Goal: Obtain resource: Download file/media

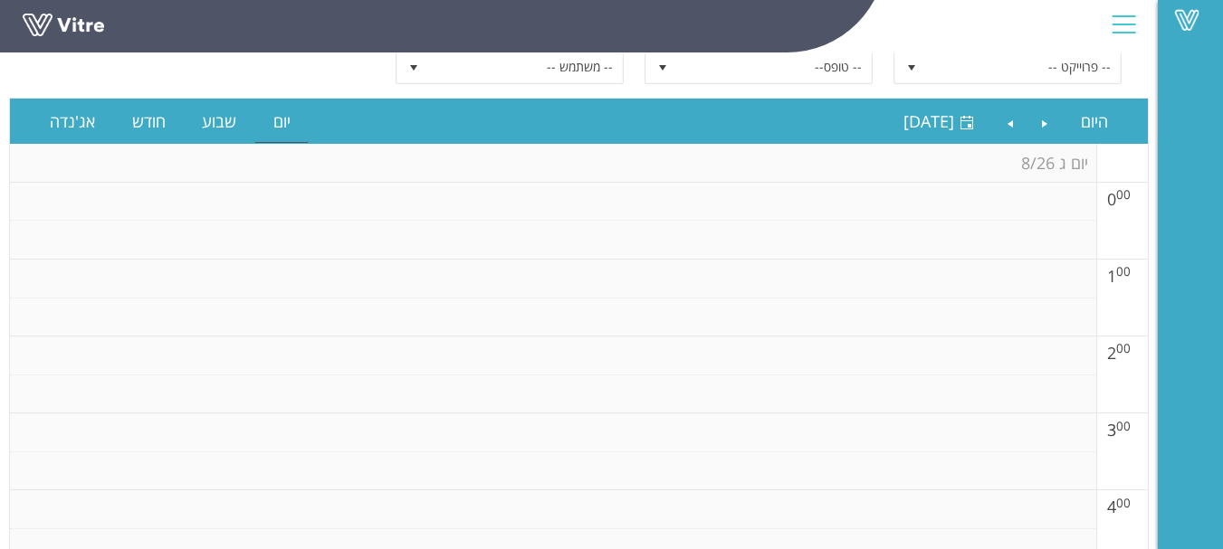
scroll to position [56, 0]
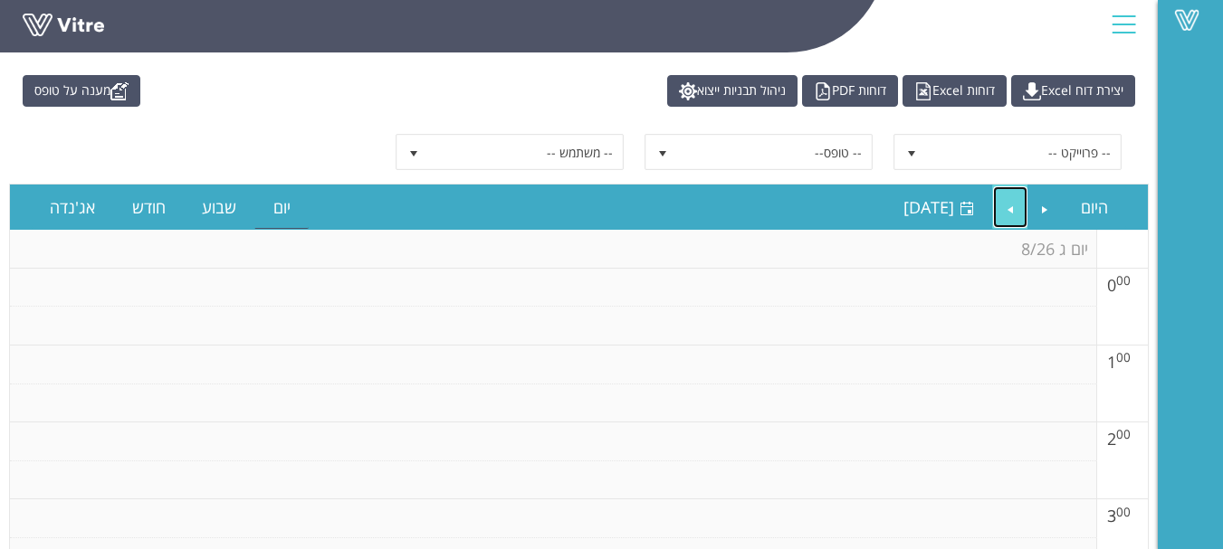
click at [1009, 202] on link "Next" at bounding box center [1010, 207] width 34 height 42
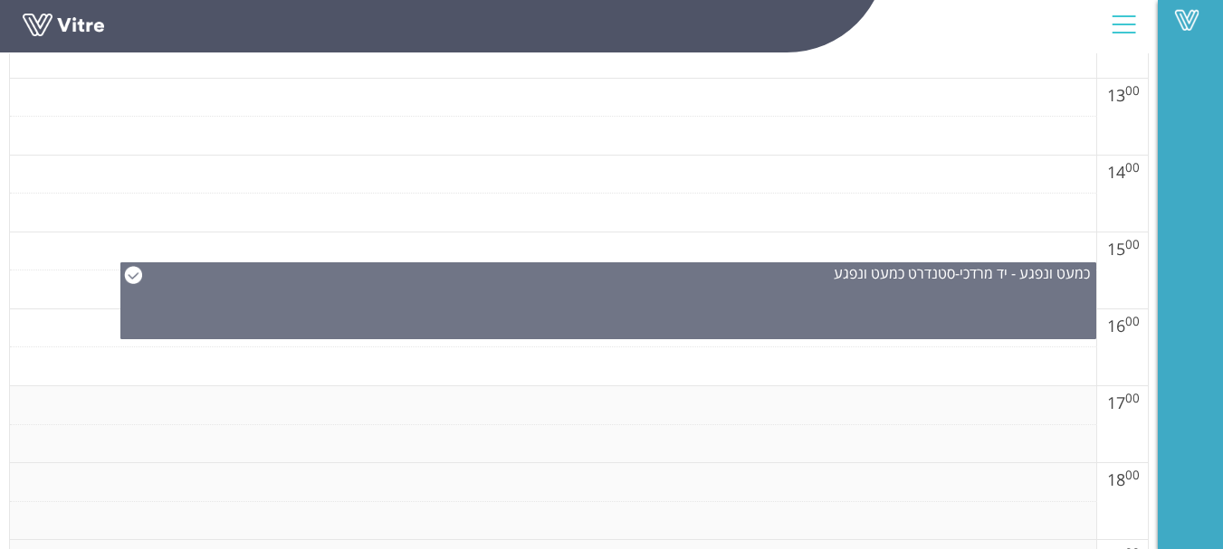
scroll to position [1233, 0]
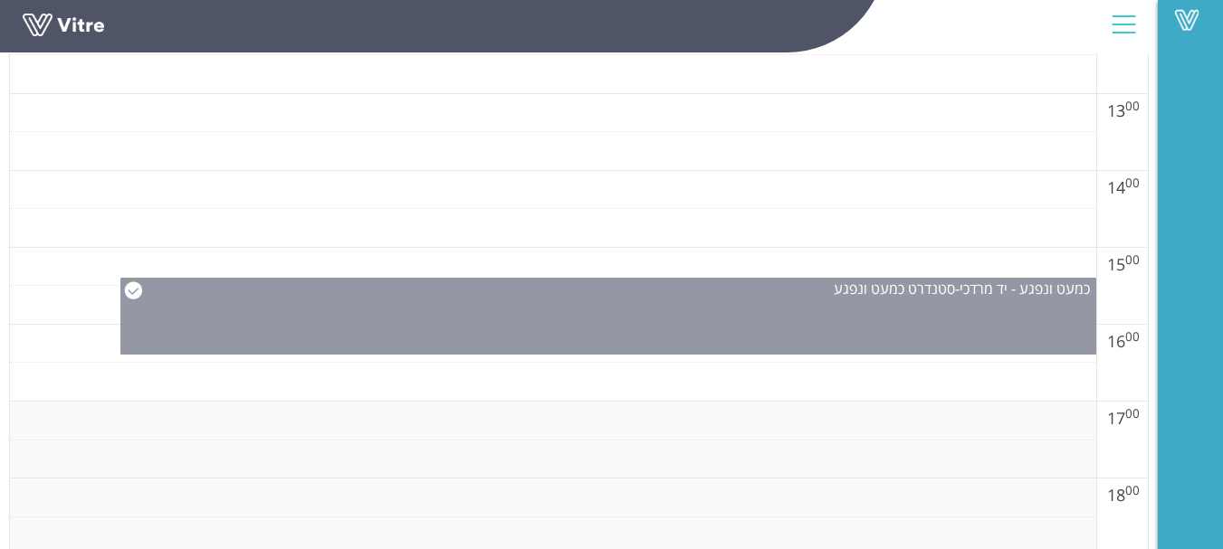
click at [824, 319] on div "כמעט ונפגע - יד [PERSON_NAME] - סטנדרט כמעט ונפגע" at bounding box center [608, 316] width 976 height 77
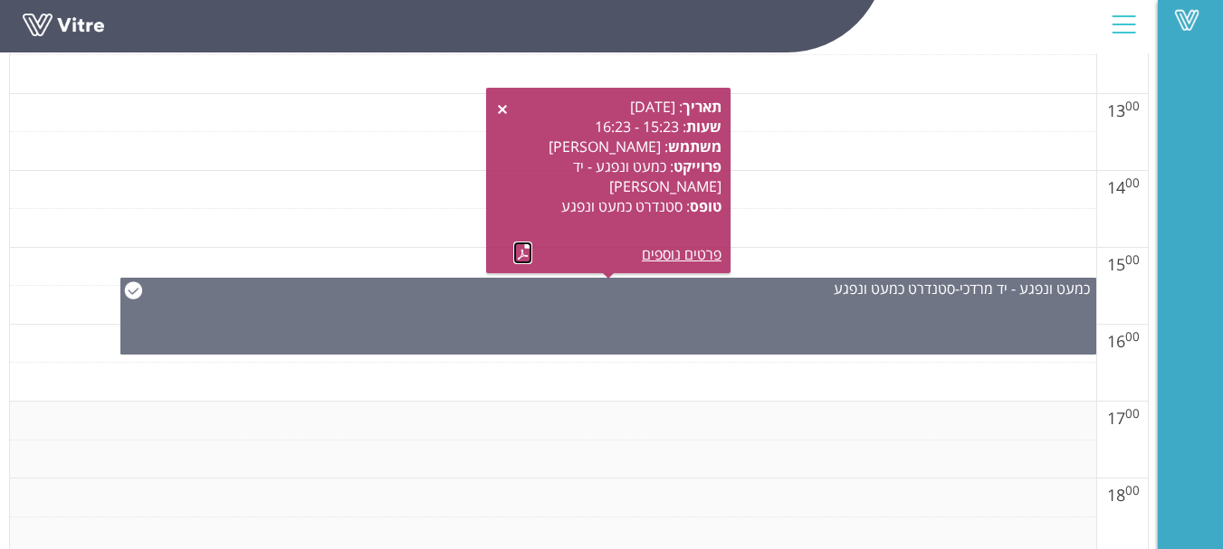
click at [517, 243] on link at bounding box center [522, 253] width 19 height 23
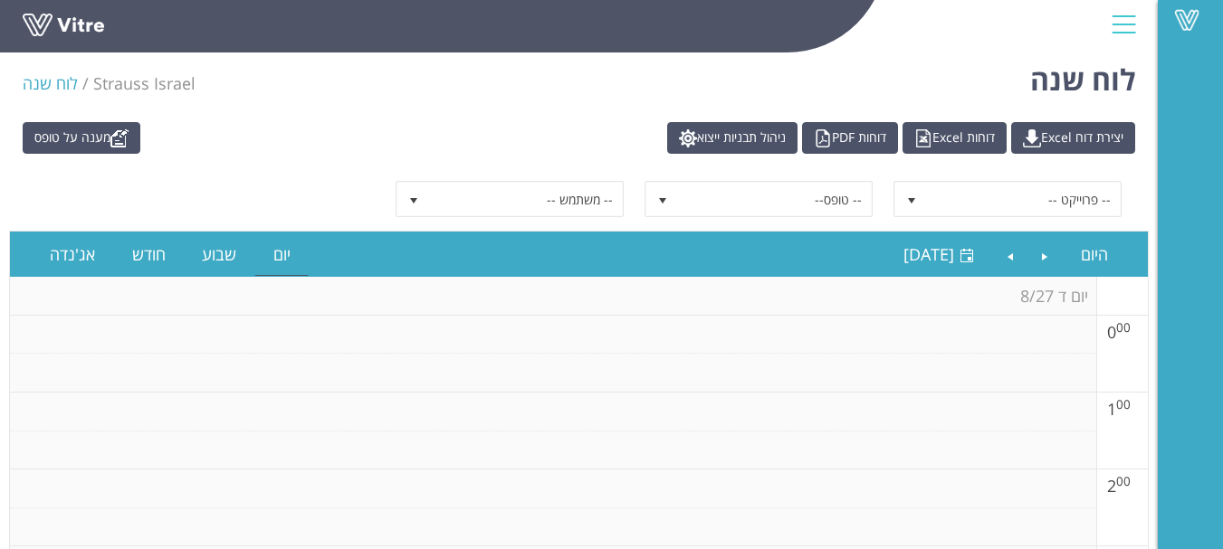
scroll to position [0, 0]
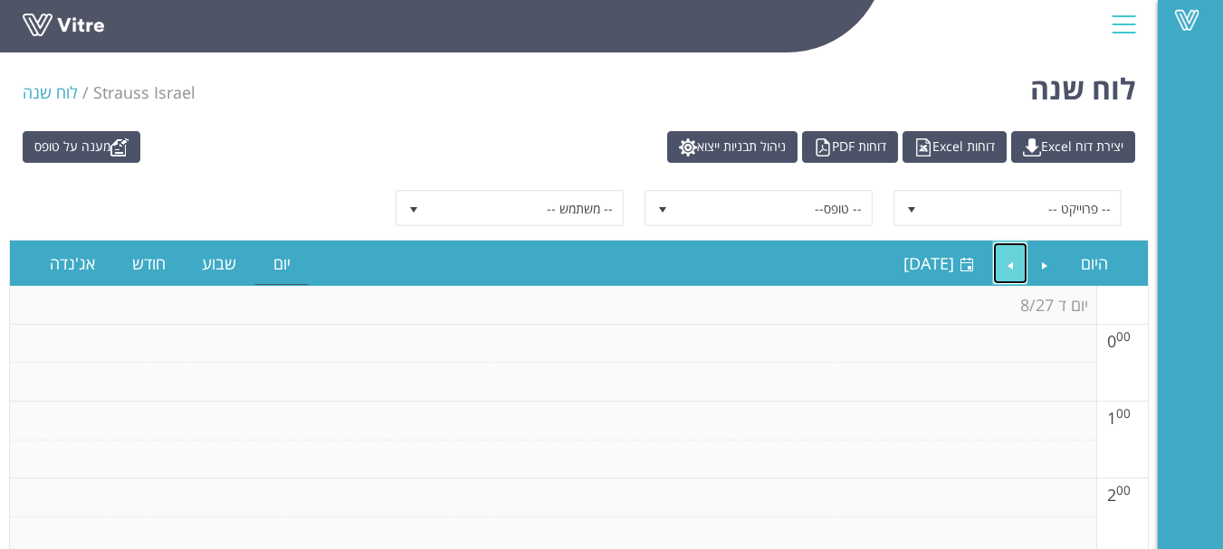
click at [1014, 270] on link "Next" at bounding box center [1010, 264] width 34 height 42
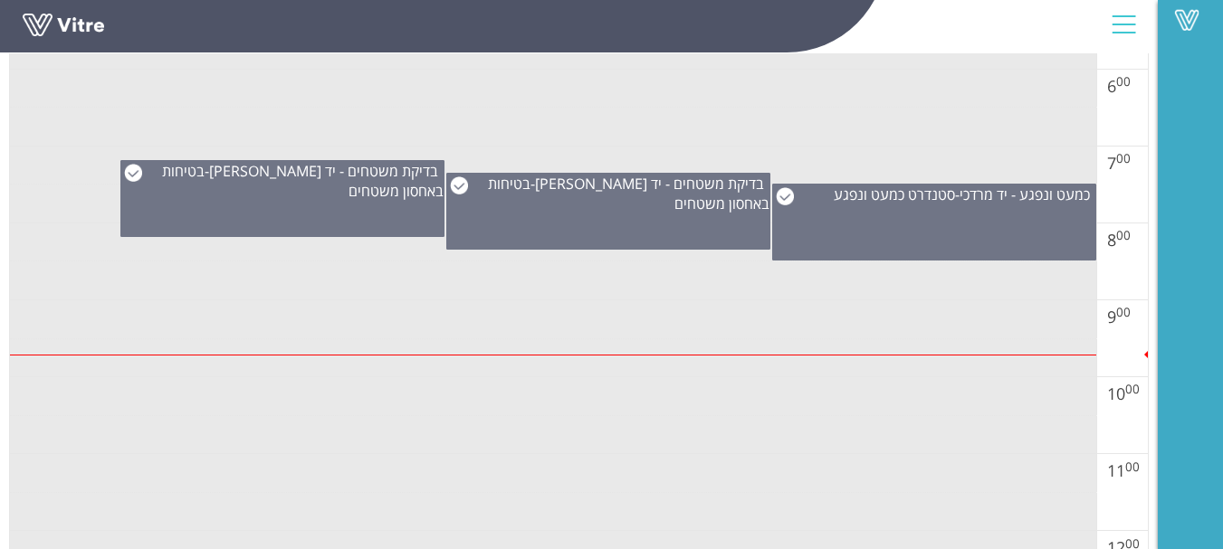
scroll to position [724, 0]
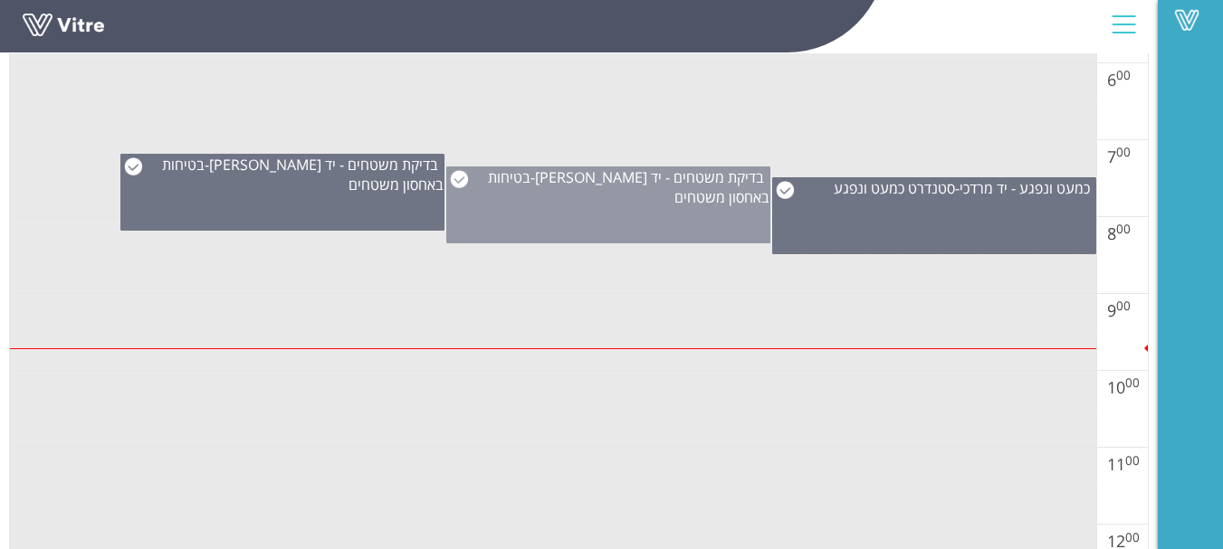
click at [622, 215] on div "בדיקת משטחים - יד [PERSON_NAME] - בטיחות באחסון משטחים" at bounding box center [608, 205] width 324 height 77
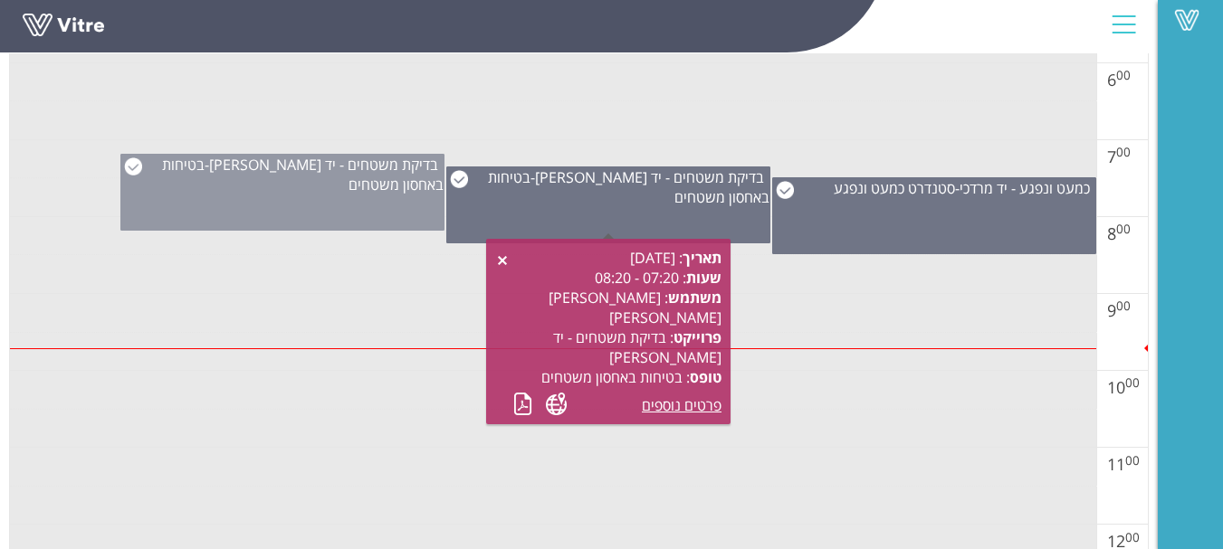
click at [324, 198] on div "בדיקת משטחים - יד [PERSON_NAME] - בטיחות באחסון משטחים" at bounding box center [282, 192] width 324 height 77
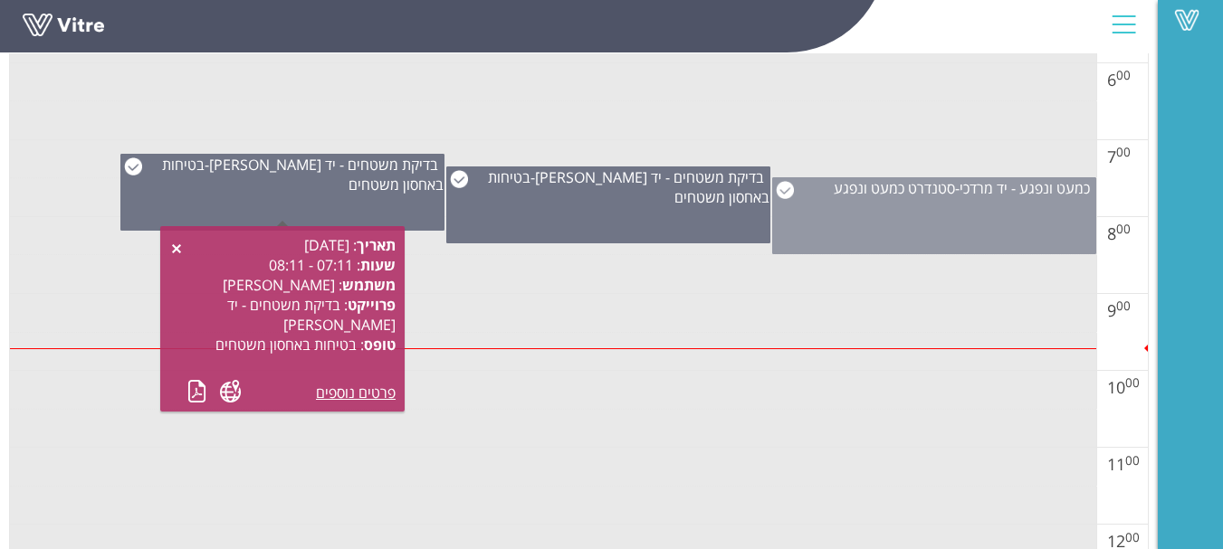
click at [930, 229] on div "כמעט ונפגע - יד [PERSON_NAME] - סטנדרט כמעט ונפגע" at bounding box center [934, 215] width 324 height 77
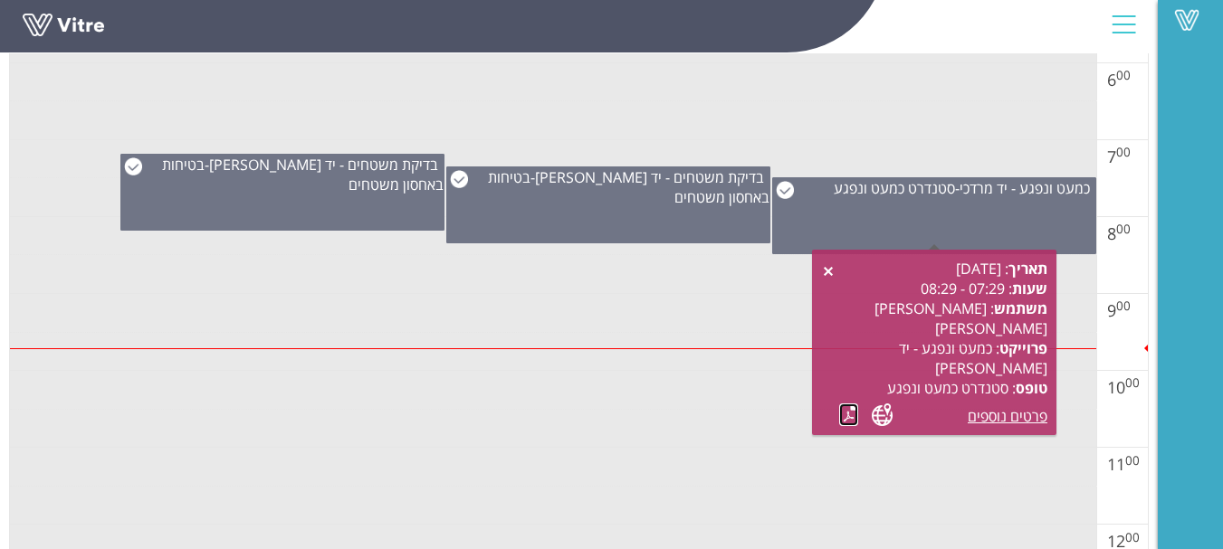
click at [845, 419] on link at bounding box center [848, 415] width 19 height 23
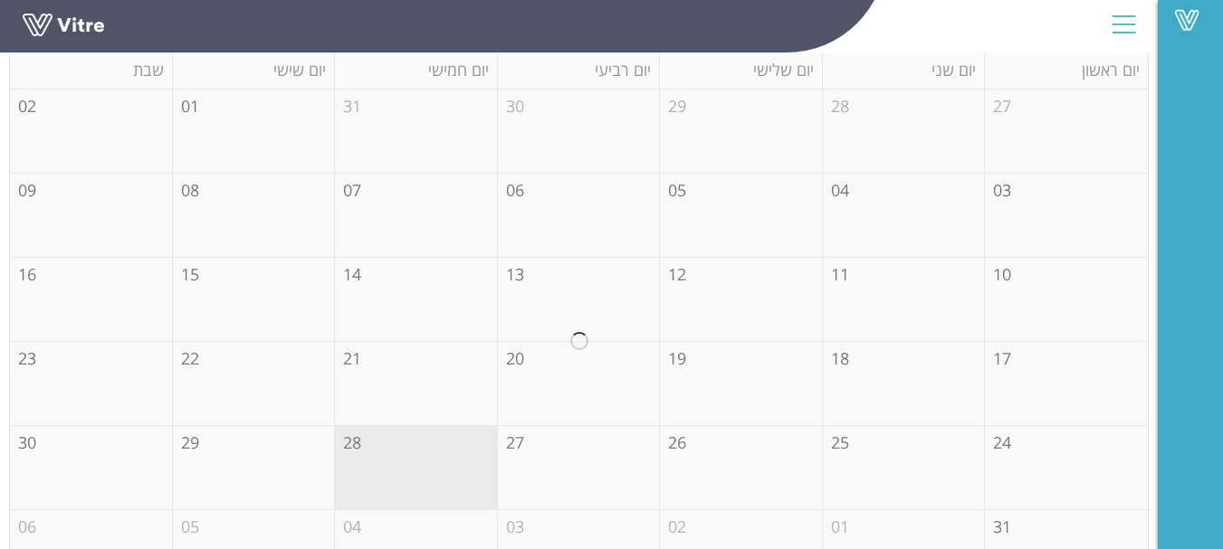
scroll to position [290, 0]
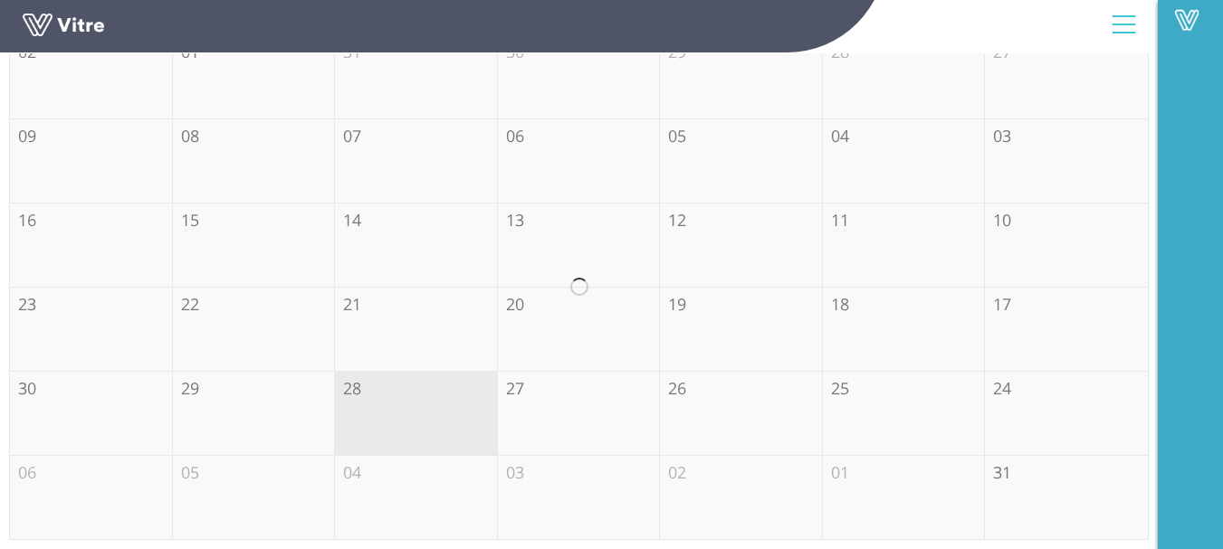
click at [374, 404] on div at bounding box center [578, 287] width 1137 height 504
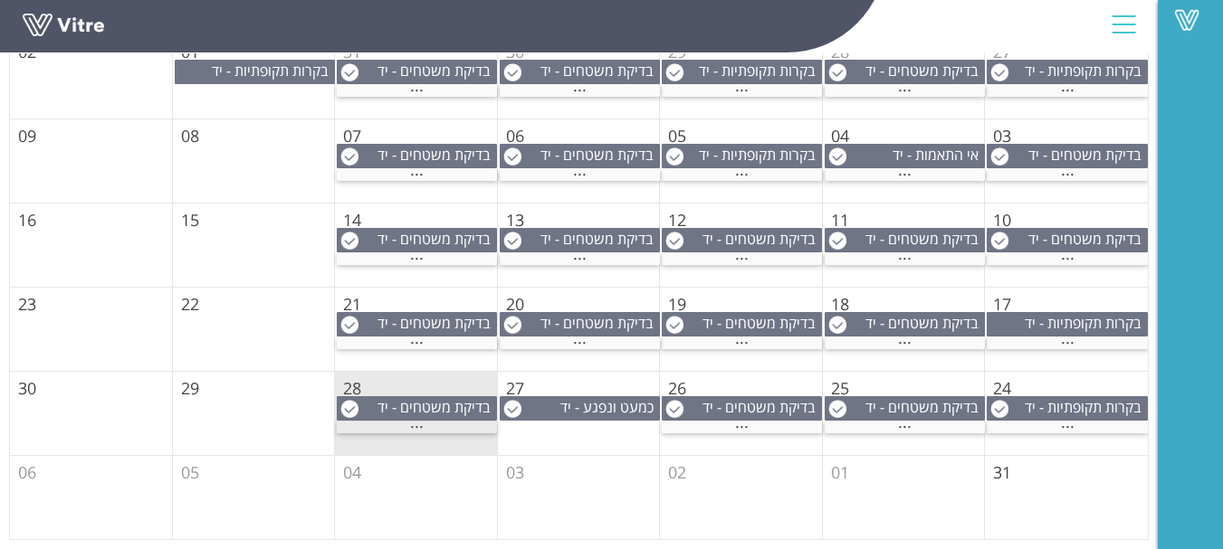
click at [415, 428] on span "..." at bounding box center [417, 423] width 14 height 20
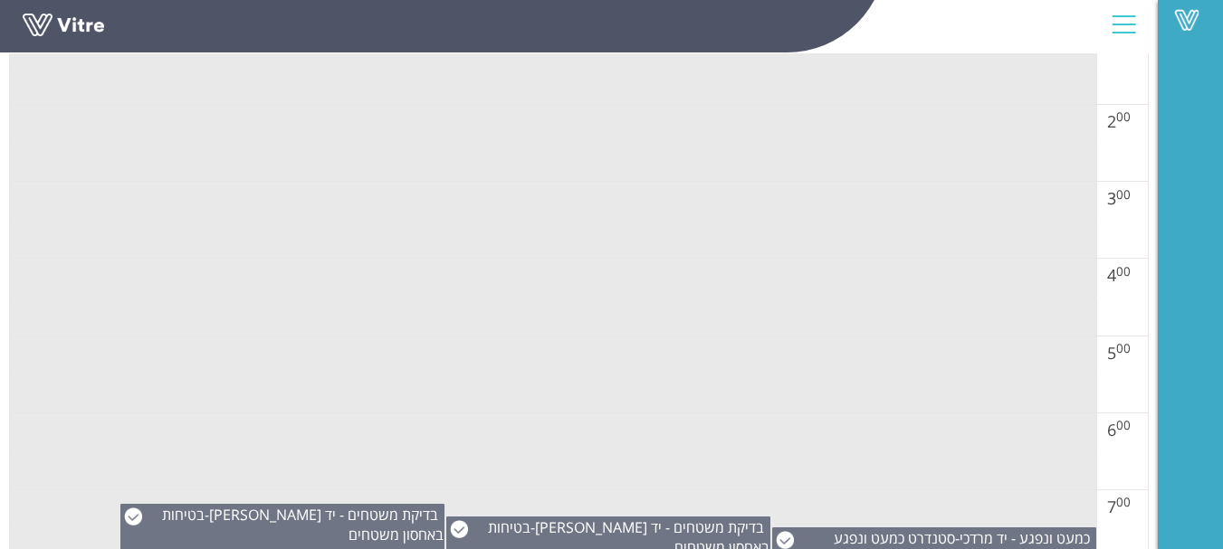
scroll to position [652, 0]
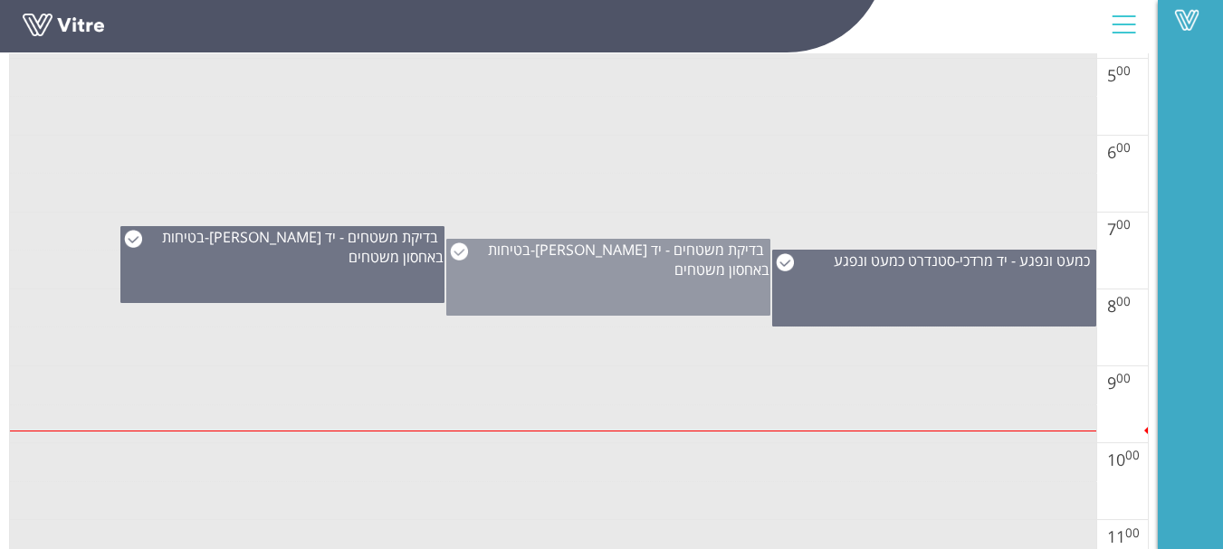
click at [566, 287] on div "בדיקת משטחים - יד [PERSON_NAME] - בטיחות באחסון משטחים" at bounding box center [608, 277] width 324 height 77
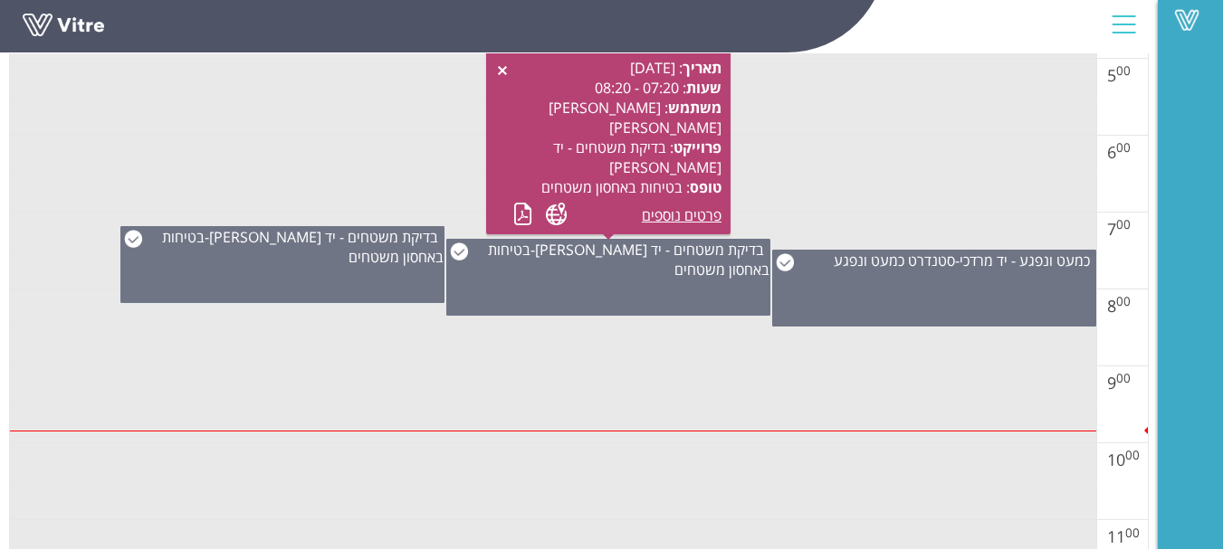
click at [511, 211] on div "תאריך : 28.08.2025 שעות : 07:20 - 08:20 משתמש : שמעון יוסף יפרח פרוייקט : בדיקת…" at bounding box center [608, 141] width 226 height 167
click at [517, 211] on link at bounding box center [522, 214] width 19 height 23
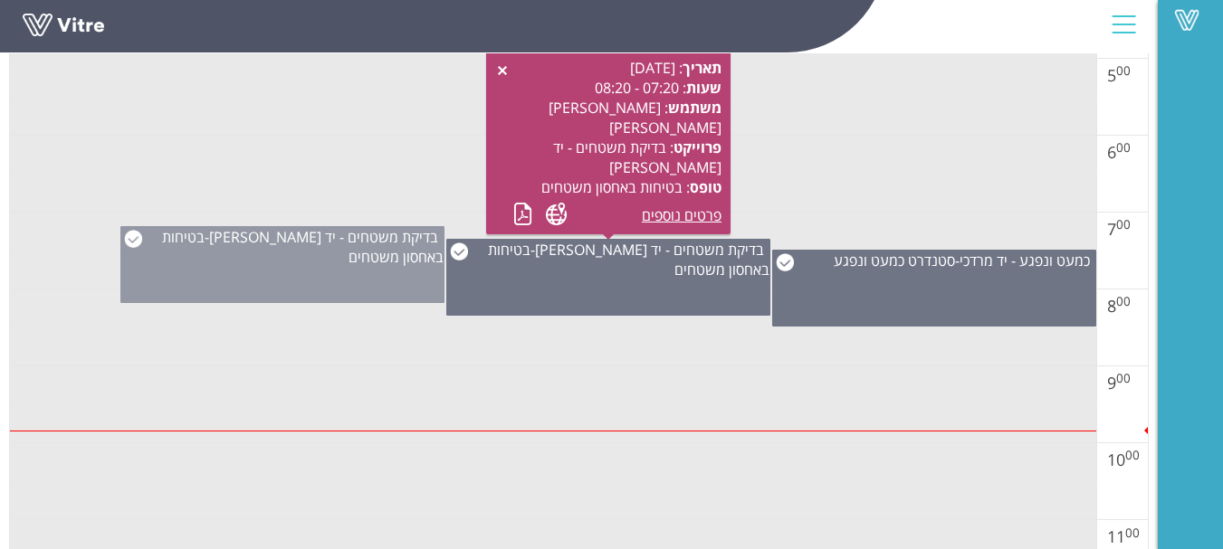
click at [277, 275] on div "בדיקת משטחים - יד [PERSON_NAME] - בטיחות באחסון משטחים" at bounding box center [282, 264] width 324 height 77
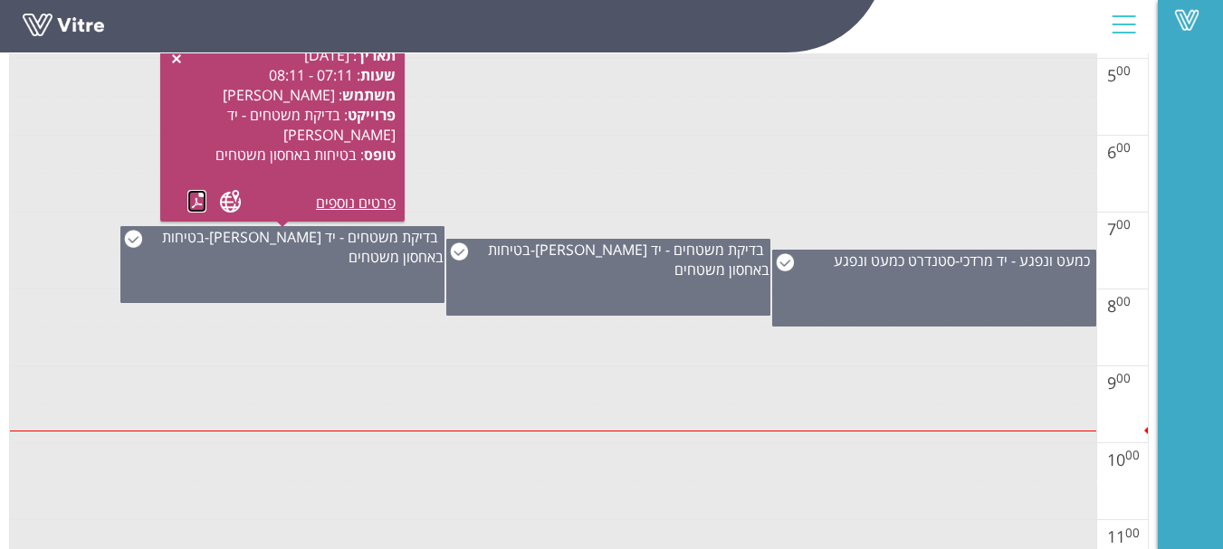
click at [191, 196] on link at bounding box center [196, 201] width 19 height 23
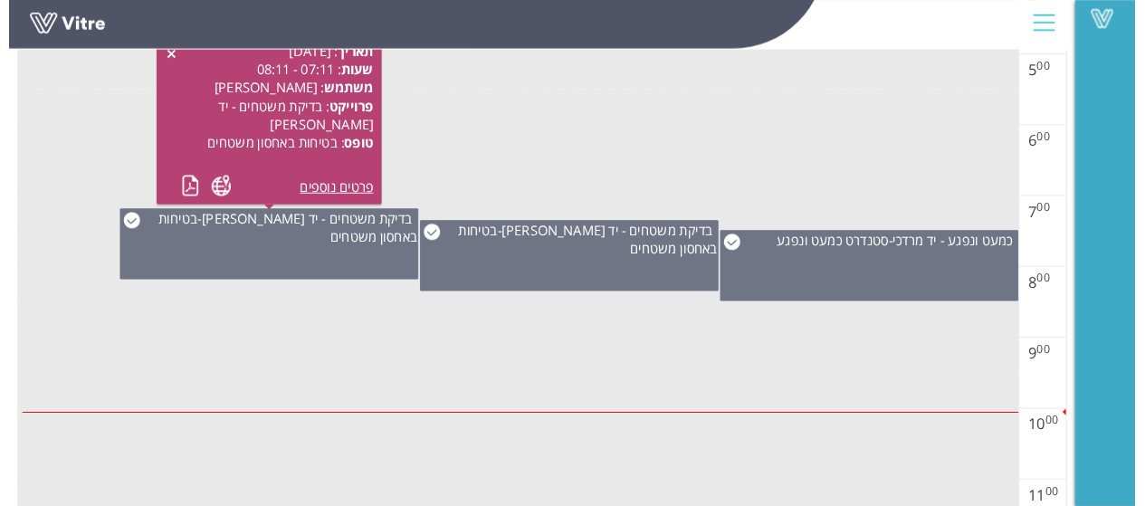
scroll to position [651, 0]
